Goal: Navigation & Orientation: Find specific page/section

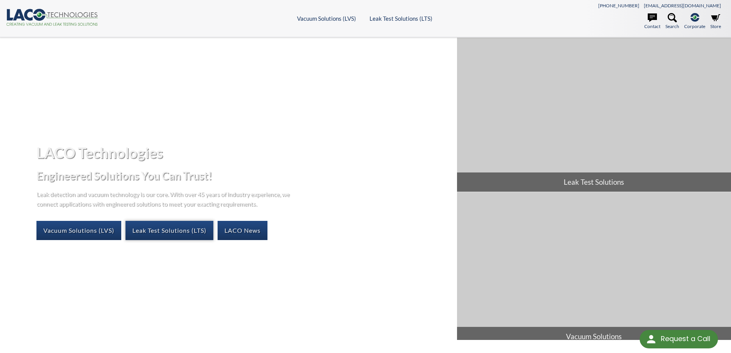
click at [162, 235] on link "Leak Test Solutions (LTS)" at bounding box center [170, 230] width 88 height 19
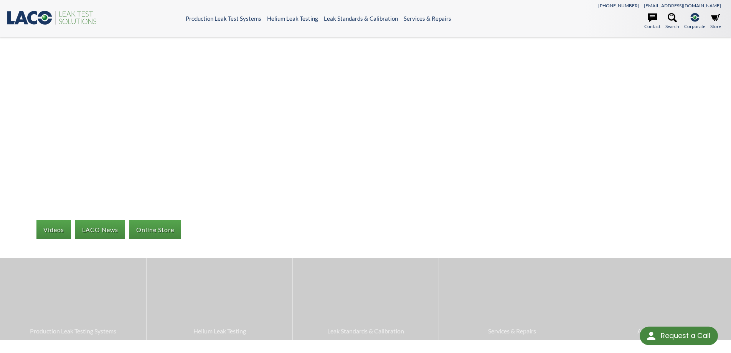
select select "Language Translate Widget"
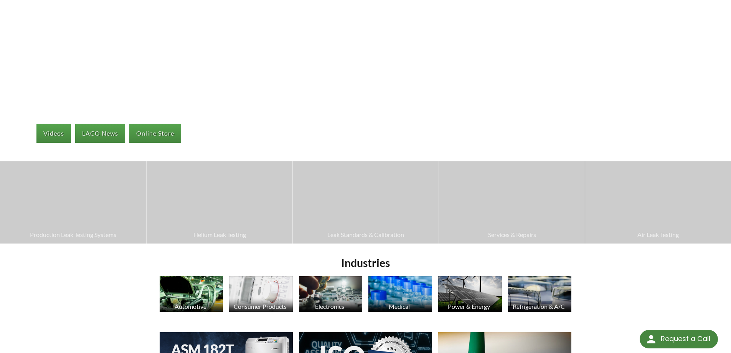
scroll to position [97, 0]
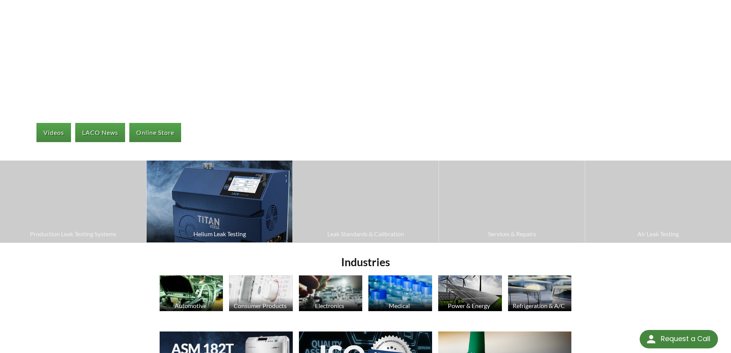
click at [253, 209] on img at bounding box center [220, 201] width 146 height 82
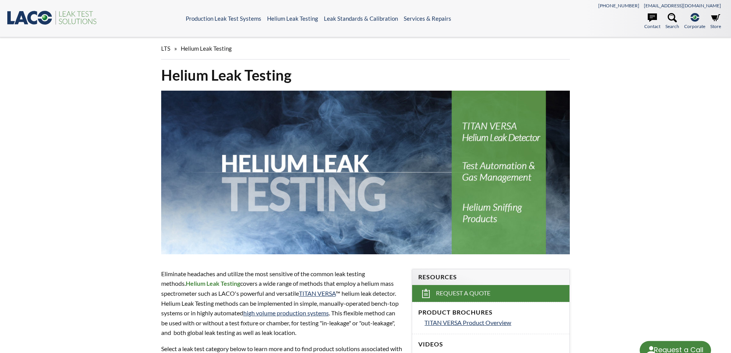
select select "Language Translate Widget"
